Goal: Information Seeking & Learning: Learn about a topic

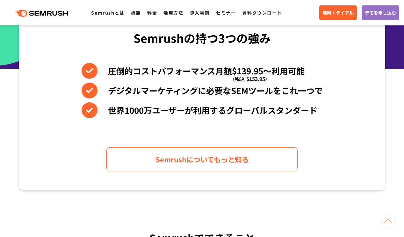
scroll to position [286, 0]
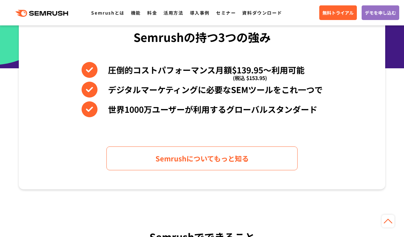
click at [63, 123] on div "Semrushの持つ3つの強み 圧倒的コストパフォーマンス月額$139.95〜利用可能 (税込 $153.95) デジタルマーケティングに必要なSEMツールを…" at bounding box center [202, 89] width 366 height 201
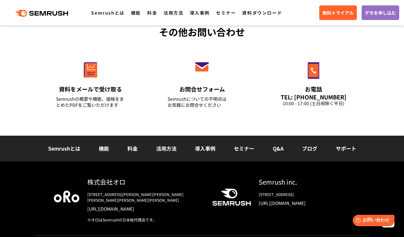
scroll to position [2280, 0]
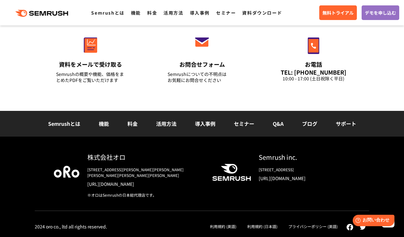
click at [25, 204] on div "株式会社オロ 〒153-0063　東京都目黒区目黒3-9-1 目黒須田ビル https://www.oro.com/ja/ ※オロはSemrushの日本総代理…" at bounding box center [202, 187] width 404 height 101
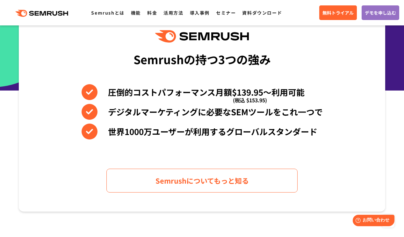
scroll to position [255, 0]
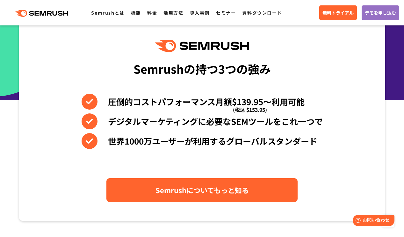
click at [217, 202] on link "Semrushについてもっと知る" at bounding box center [201, 191] width 191 height 24
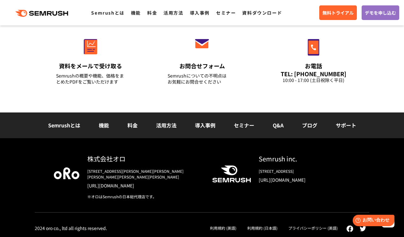
scroll to position [2280, 0]
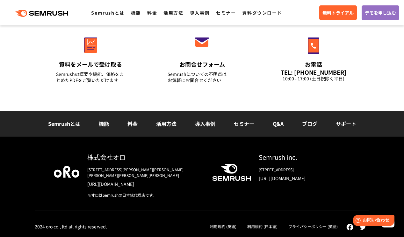
click at [9, 218] on div "株式会社オロ 〒153-0063　東京都目黒区目黒3-9-1 目黒須田ビル https://www.oro.com/ja/ ※オロはSemrushの日本総代理…" at bounding box center [202, 187] width 404 height 101
click at [297, 182] on link "[URL][DOMAIN_NAME]" at bounding box center [303, 178] width 91 height 6
click at [12, 222] on div "株式会社オロ 〒153-0063　東京都目黒区目黒3-9-1 目黒須田ビル https://www.oro.com/ja/ ※オロはSemrushの日本総代理…" at bounding box center [202, 187] width 404 height 101
click at [28, 165] on div "株式会社オロ 〒153-0063　東京都目黒区目黒3-9-1 目黒須田ビル https://www.oro.com/ja/ ※オロはSemrushの日本総代理…" at bounding box center [202, 187] width 404 height 101
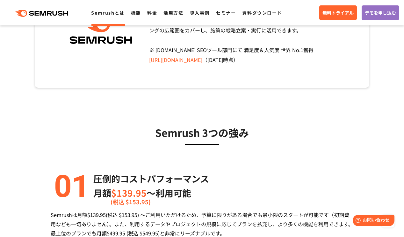
scroll to position [64, 0]
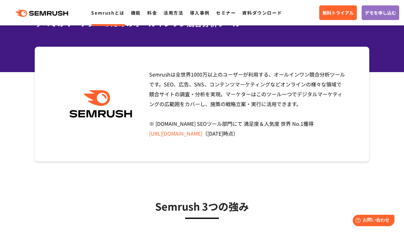
drag, startPoint x: 149, startPoint y: 74, endPoint x: 342, endPoint y: 77, distance: 192.6
click at [342, 77] on span "Semrushは全世界[DATE]万以上のユーザーが利用する、オールインワン競合分析ツールです。SEO、広告、SNS、コンテンツマーケティングなどオンラインの…" at bounding box center [247, 104] width 196 height 67
copy span
click at [13, 47] on section "Semrushは全世界[DATE]万以上のユーザーが利用する、オールインワン競合分析ツールです。SEO、広告、SNS、コンテンツマーケティングなどオンラインの…" at bounding box center [202, 104] width 404 height 115
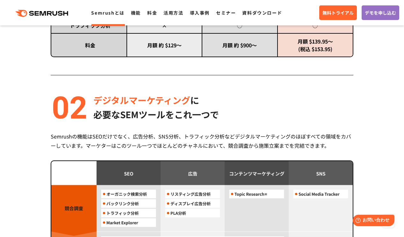
scroll to position [446, 0]
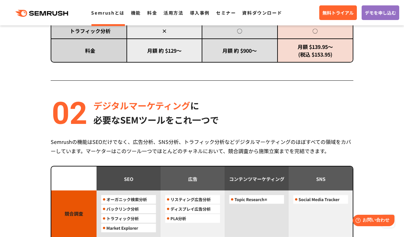
click at [125, 153] on div "Semrushの機能はSEOだけでなく、広告分析、SNS分析、トラフィック分析などデジタルマーケティングのほぼすべての領域をカバーしています。マーケターはこの…" at bounding box center [202, 146] width 302 height 18
click at [94, 151] on div "Semrushの機能はSEOだけでなく、広告分析、SNS分析、トラフィック分析などデジタルマーケティングのほぼすべての領域をカバーしています。マーケターはこの…" at bounding box center [202, 146] width 302 height 18
click at [26, 153] on div "Semrush 3つの強み 圧倒的コストパフォーマンス 月額 $139.95 〜利用可能 (税込 $153.95) Semrushは月額$139.95(税込 …" at bounding box center [202, 200] width 366 height 804
drag, startPoint x: 132, startPoint y: 143, endPoint x: 303, endPoint y: 148, distance: 171.3
click at [303, 148] on div "Semrushの機能はSEOだけでなく、 広告分析、SNS分析、トラフィック分析などデジタルマーケティングのほぼすべての領域をカバーしています。マーケターはこ…" at bounding box center [202, 146] width 302 height 18
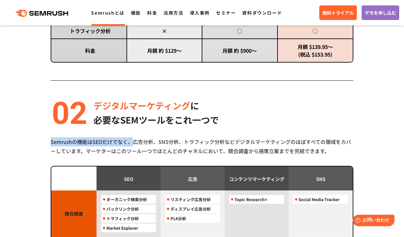
copy div "Semrushの機能はSEOだけでなく、"
click at [33, 191] on div "Semrush 3つの強み 圧倒的コストパフォーマンス 月額 $139.95 〜利用可能 (税込 $153.95) Semrushは月額$139.95(税込 …" at bounding box center [202, 200] width 366 height 804
click at [42, 149] on div "Semrush 3つの強み 圧倒的コストパフォーマンス 月額 $139.95 〜利用可能 (税込 $153.95) Semrushは月額$139.95(税込 …" at bounding box center [202, 200] width 366 height 804
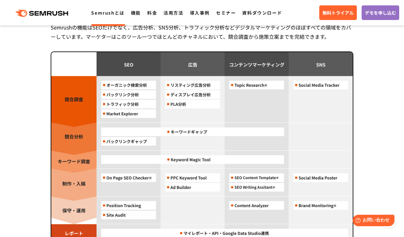
scroll to position [573, 0]
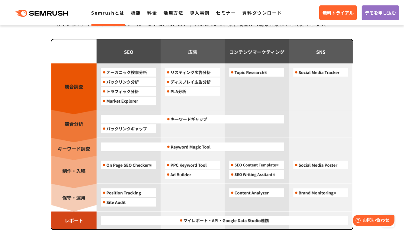
click at [195, 73] on img at bounding box center [201, 134] width 301 height 191
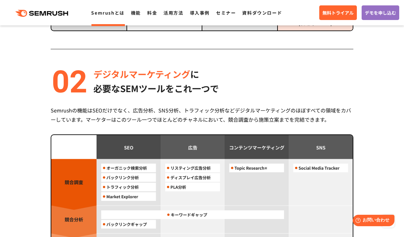
scroll to position [477, 0]
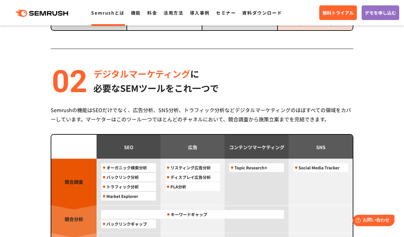
drag, startPoint x: 25, startPoint y: 106, endPoint x: 51, endPoint y: 92, distance: 29.1
click at [25, 106] on div "Semrush 3つの強み 圧倒的コストパフォーマンス 月額 $139.95 〜利用可能 (税込 $153.95) Semrushは月額$139.95(税込 …" at bounding box center [202, 168] width 366 height 804
